Goal: Information Seeking & Learning: Check status

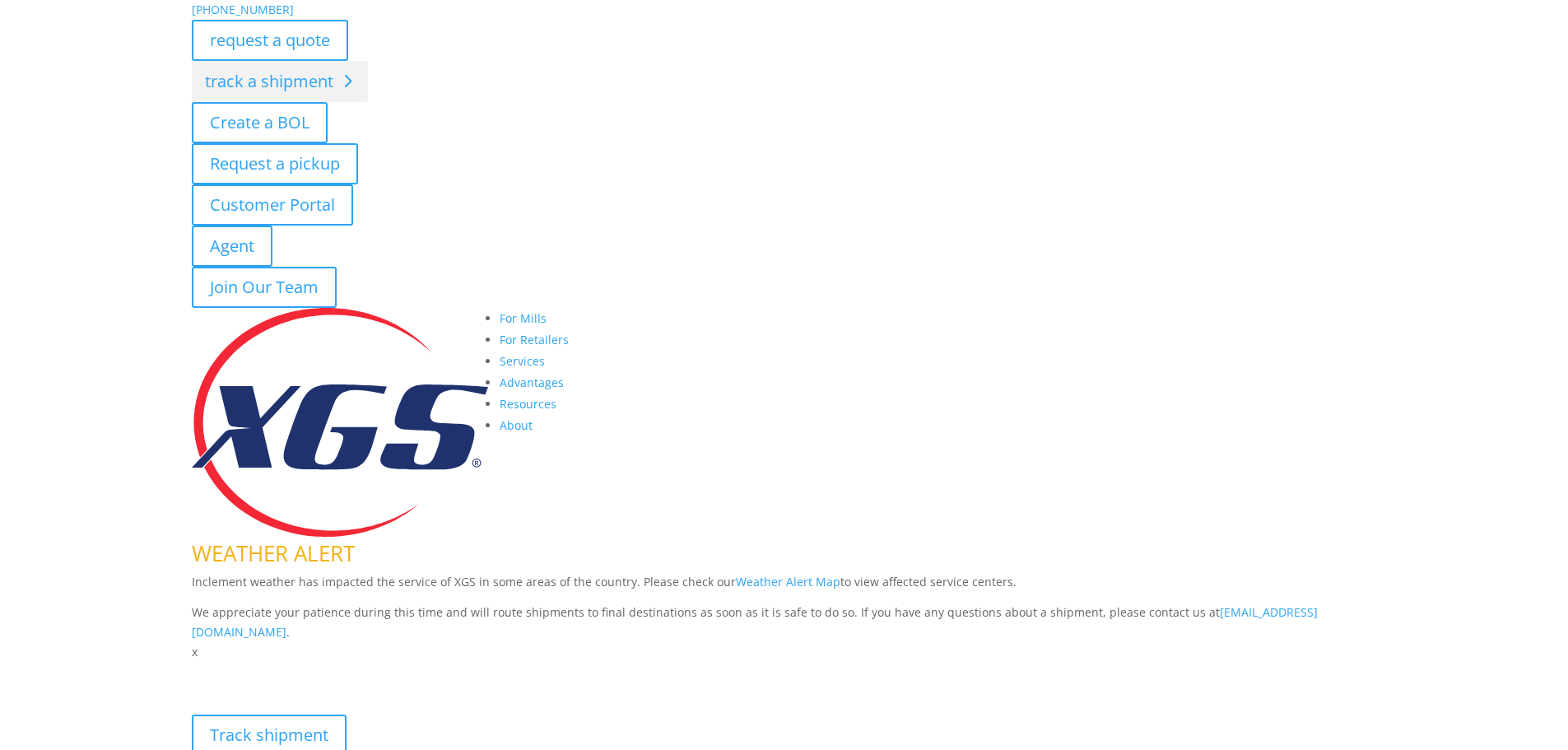
click at [315, 65] on link "track a shipment" at bounding box center [280, 81] width 176 height 41
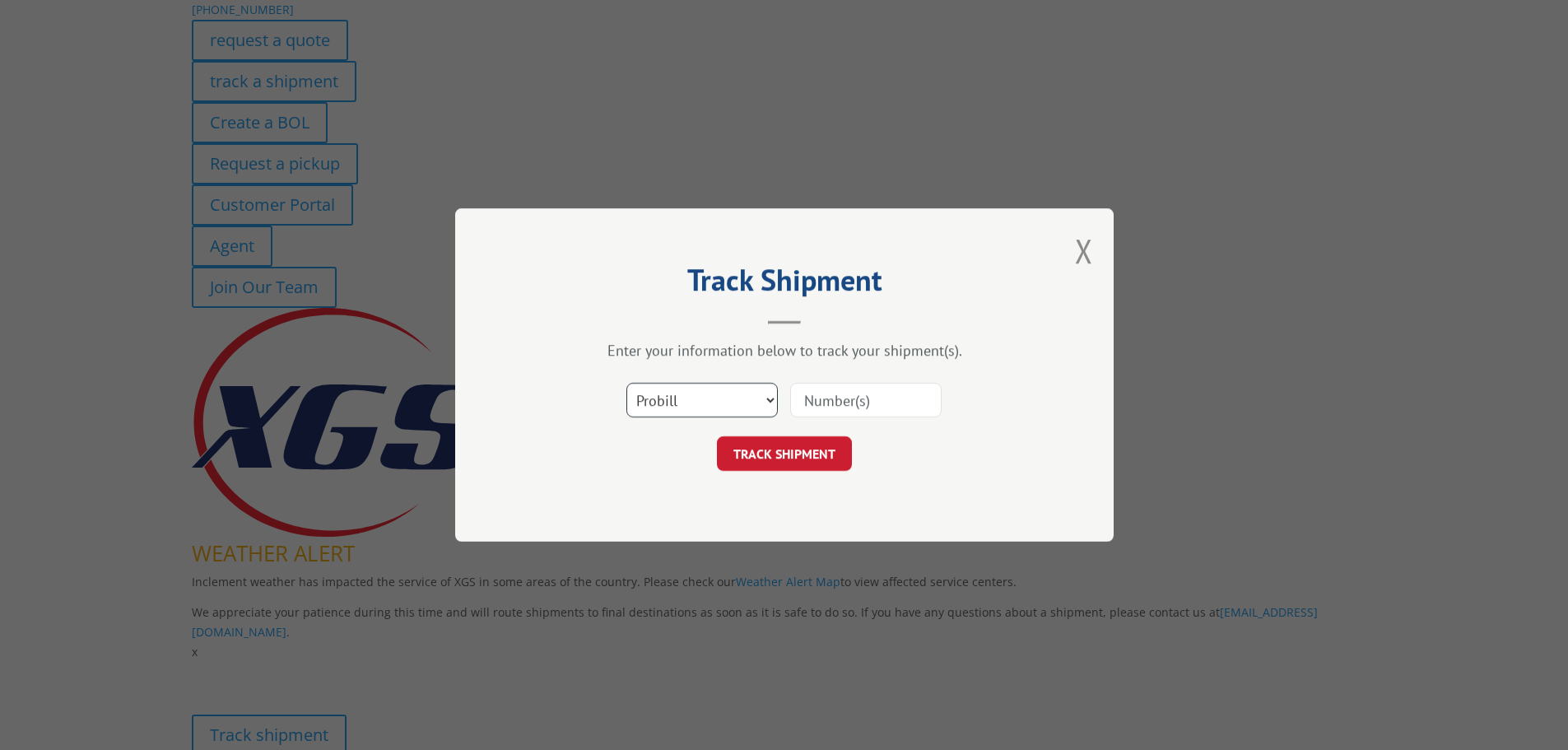
click at [751, 406] on select "Select category... Probill BOL PO" at bounding box center [701, 399] width 152 height 34
click at [626, 388] on select "Select category... Probill BOL PO" at bounding box center [701, 399] width 152 height 34
click at [905, 398] on input at bounding box center [866, 399] width 152 height 34
paste input "W3lcome2beon!"
type input "W3lcome2beon!"
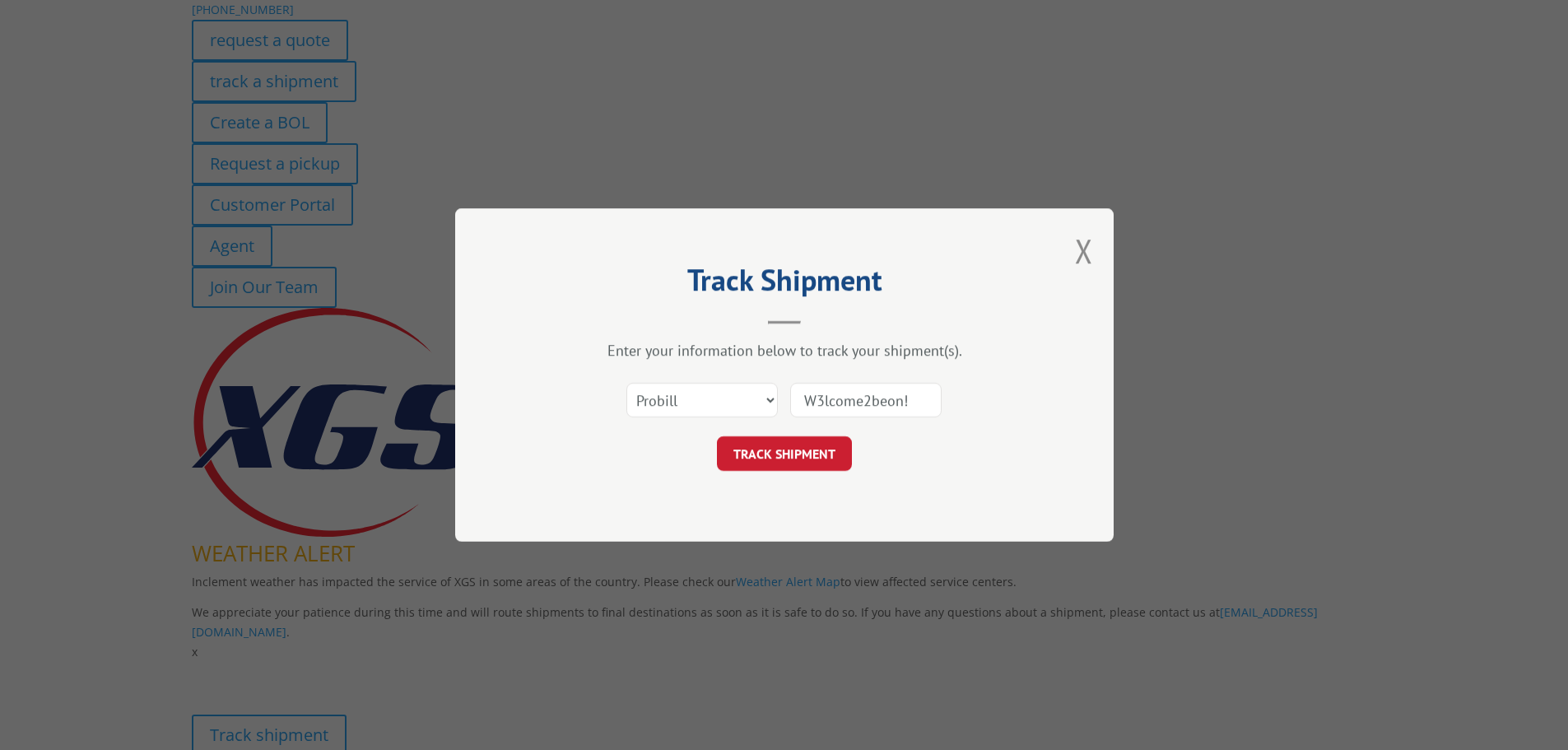
click at [889, 410] on input "W3lcome2beon!" at bounding box center [866, 399] width 152 height 34
click at [874, 406] on input at bounding box center [866, 399] width 152 height 34
paste input "17664837"
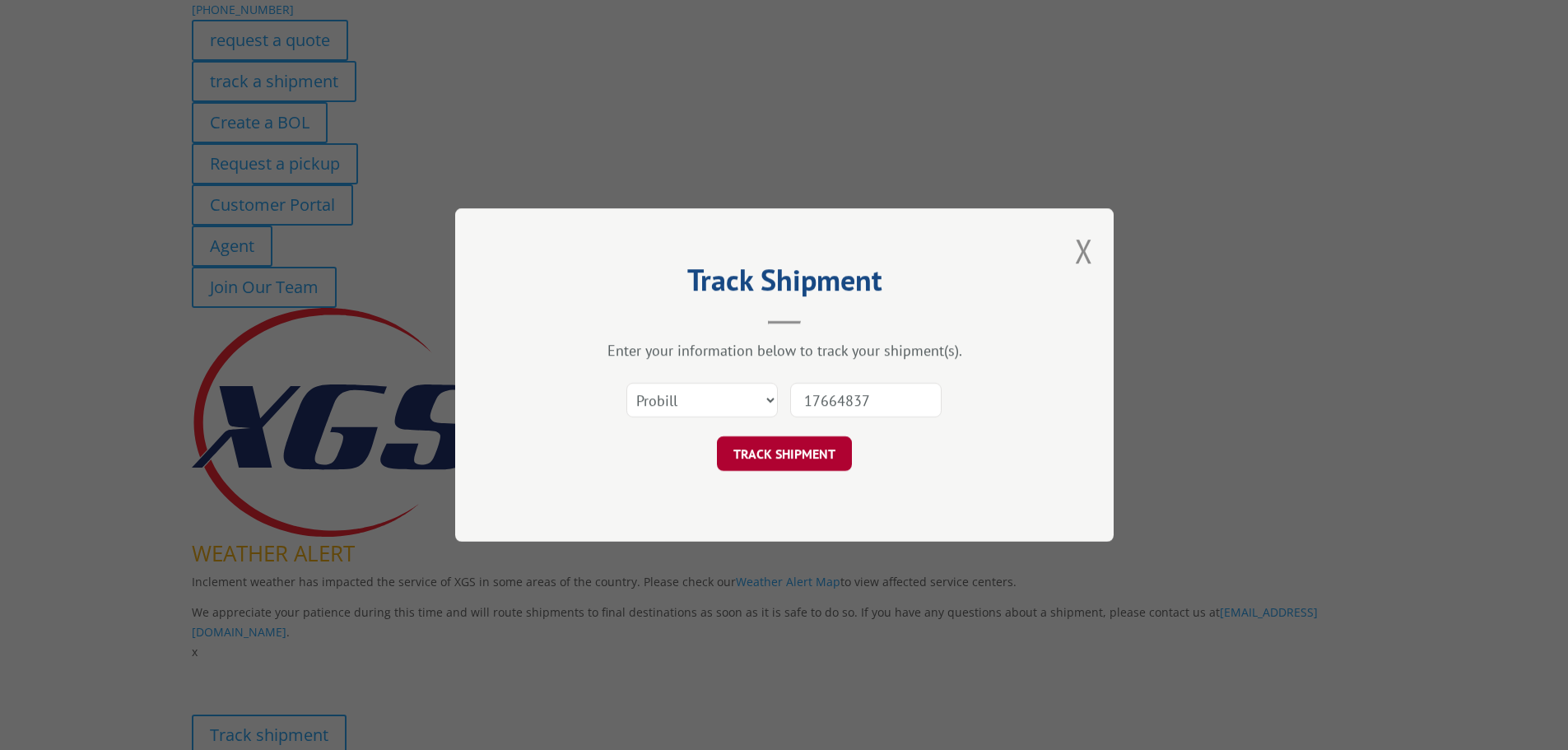
type input "17664837"
click at [829, 460] on button "TRACK SHIPMENT" at bounding box center [784, 453] width 135 height 34
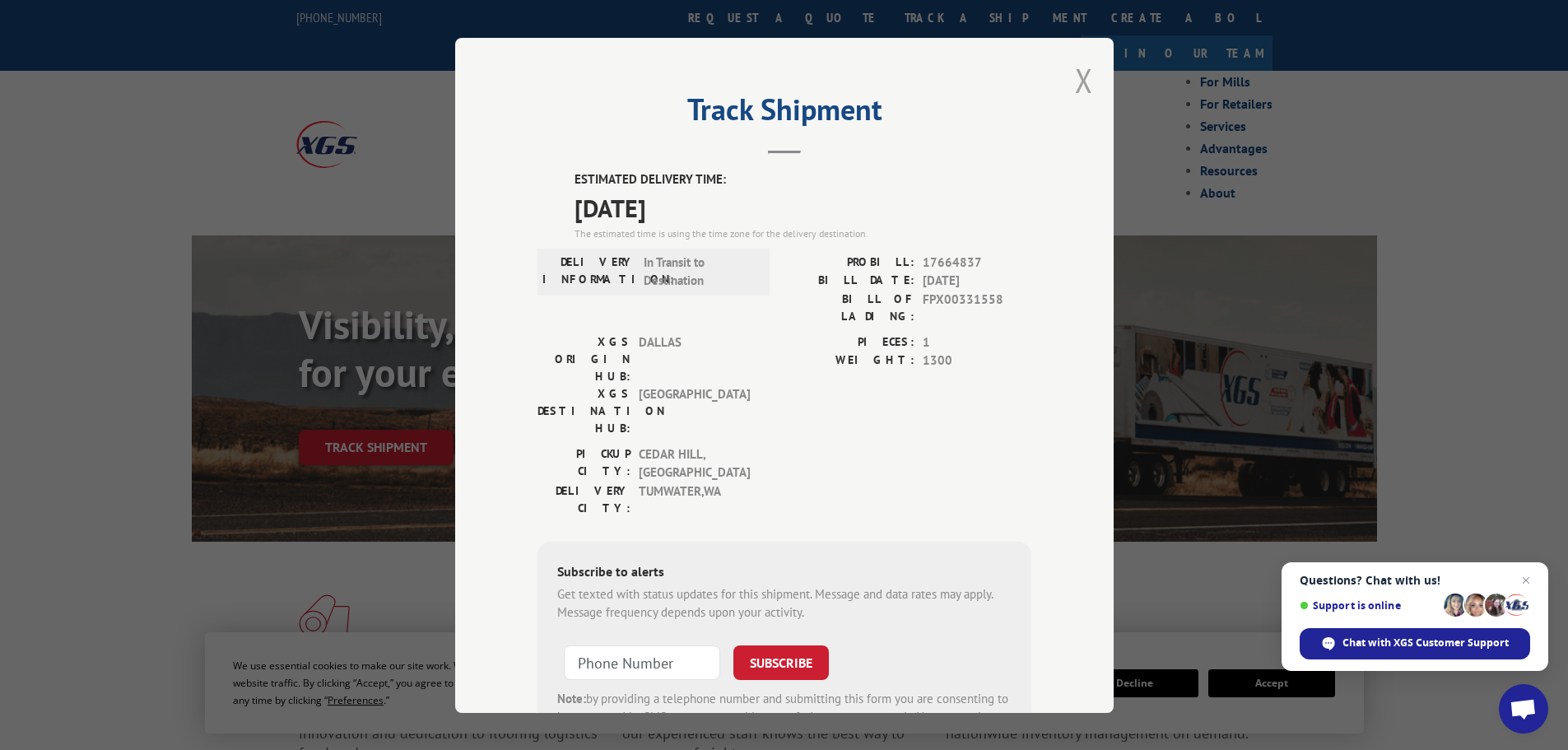
click at [1084, 75] on button "Close modal" at bounding box center [1084, 80] width 19 height 44
